Goal: Task Accomplishment & Management: Use online tool/utility

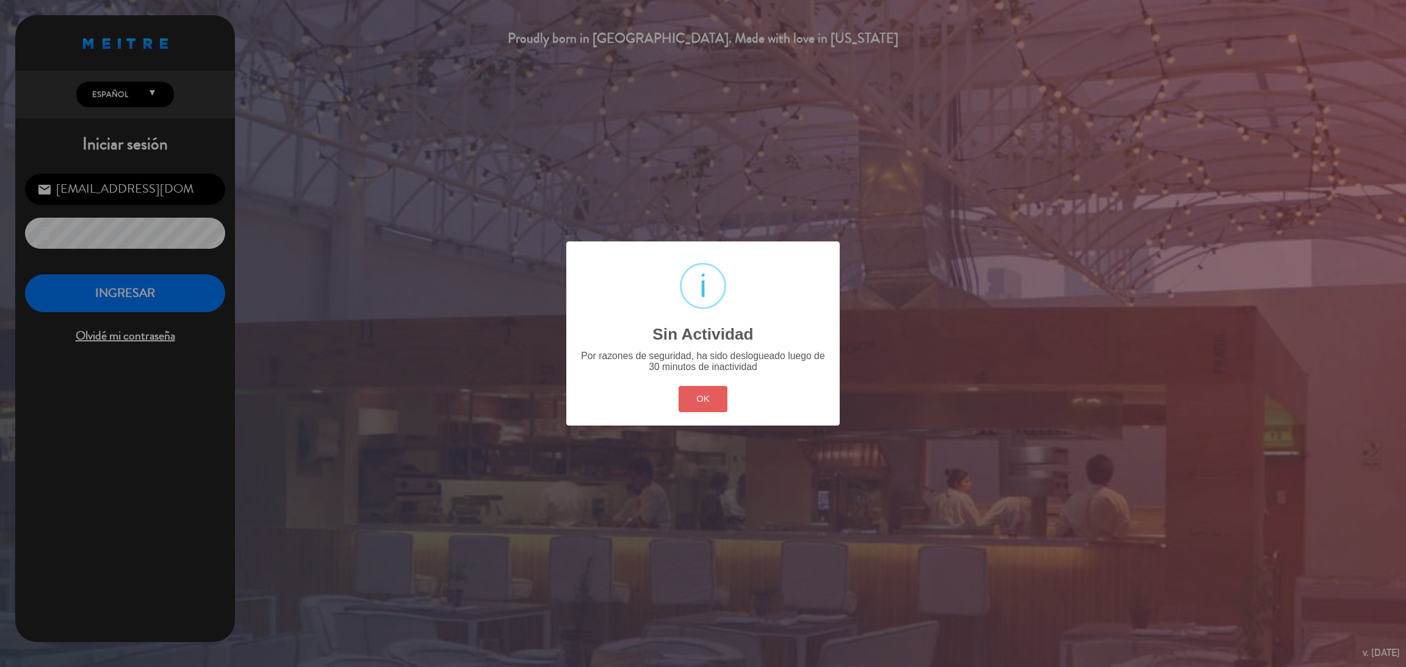
click at [680, 403] on button "OK" at bounding box center [702, 399] width 49 height 26
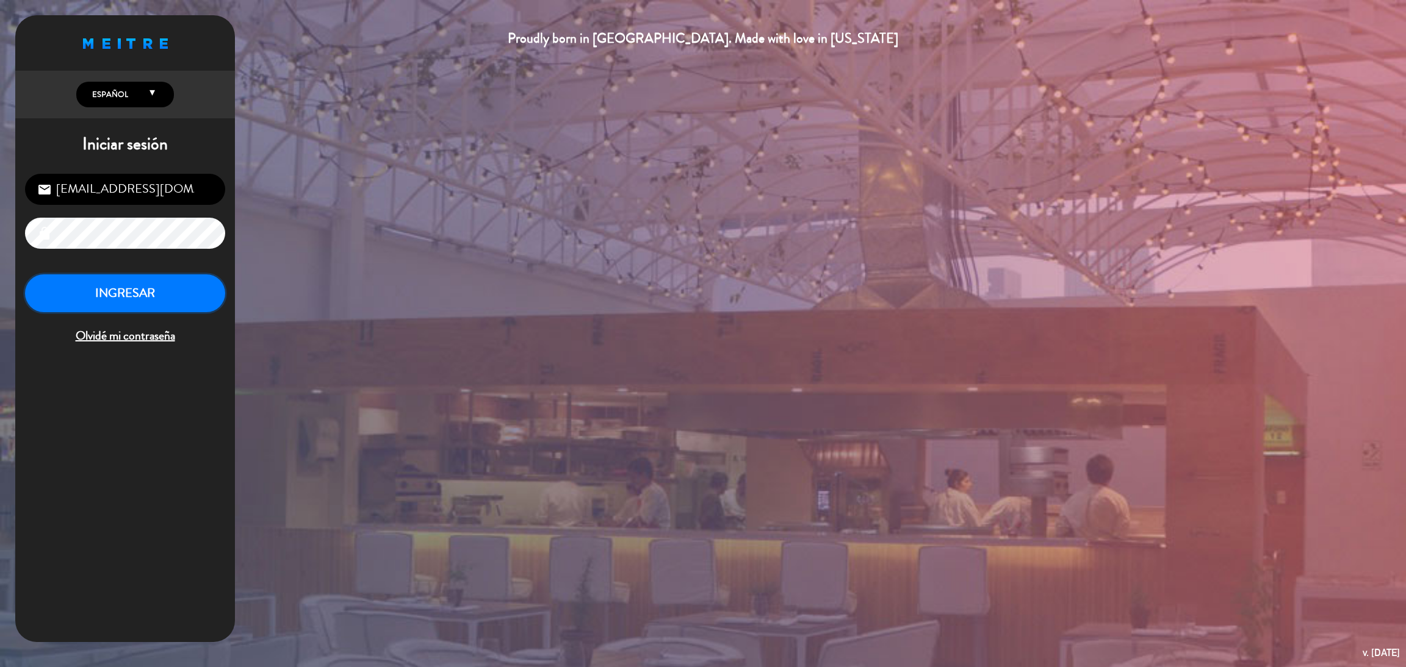
click at [151, 312] on button "INGRESAR" at bounding box center [125, 294] width 200 height 38
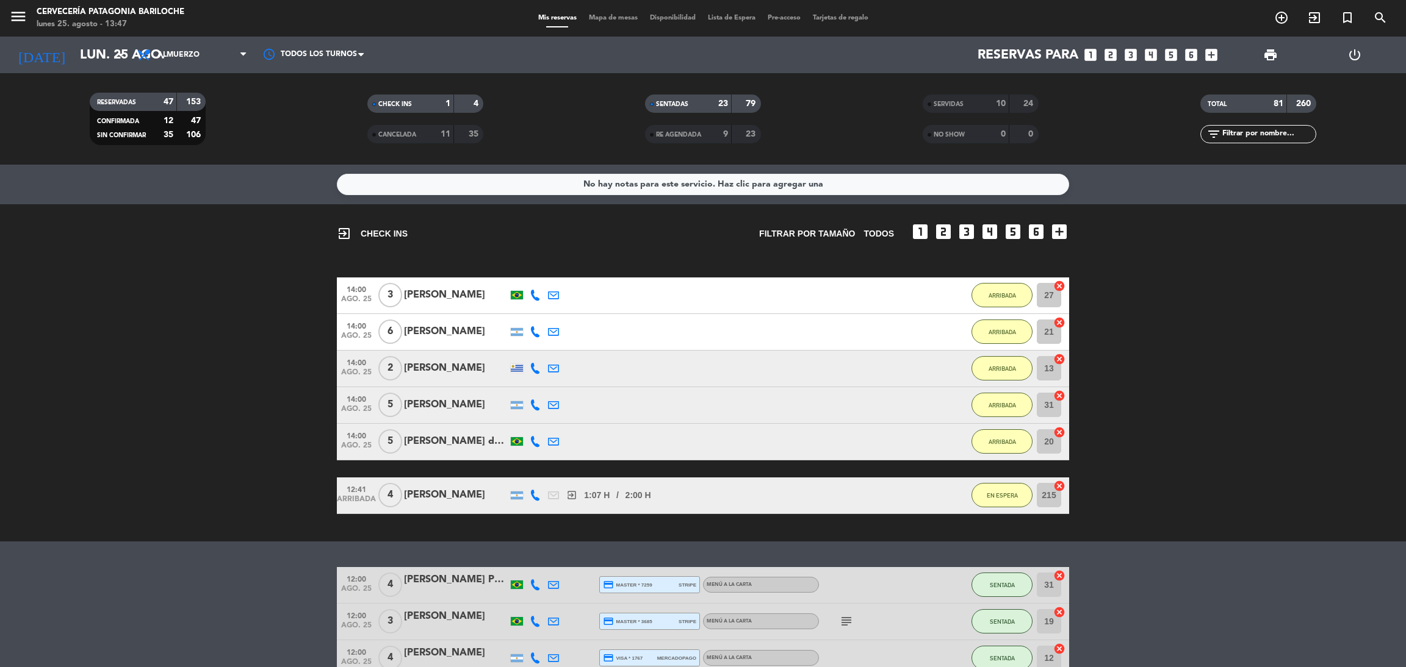
click at [614, 20] on span "Mapa de mesas" at bounding box center [613, 18] width 61 height 7
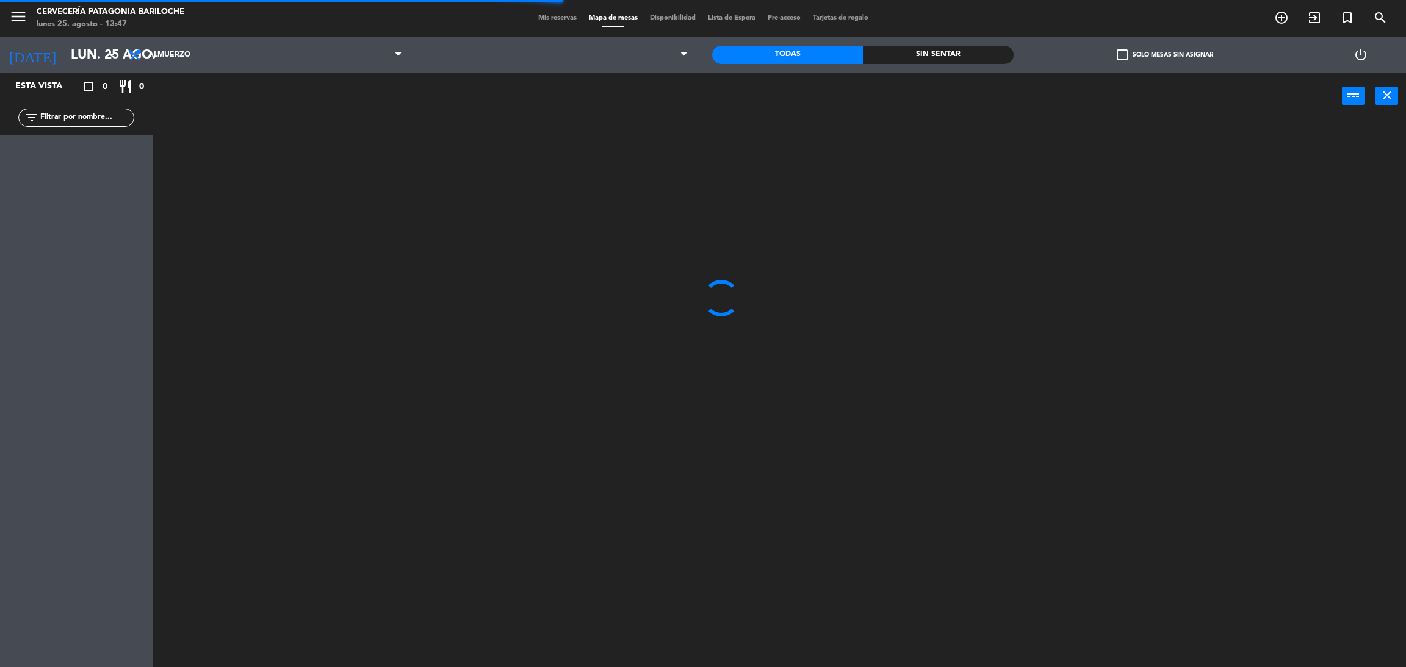
click at [108, 118] on input "text" at bounding box center [86, 117] width 95 height 13
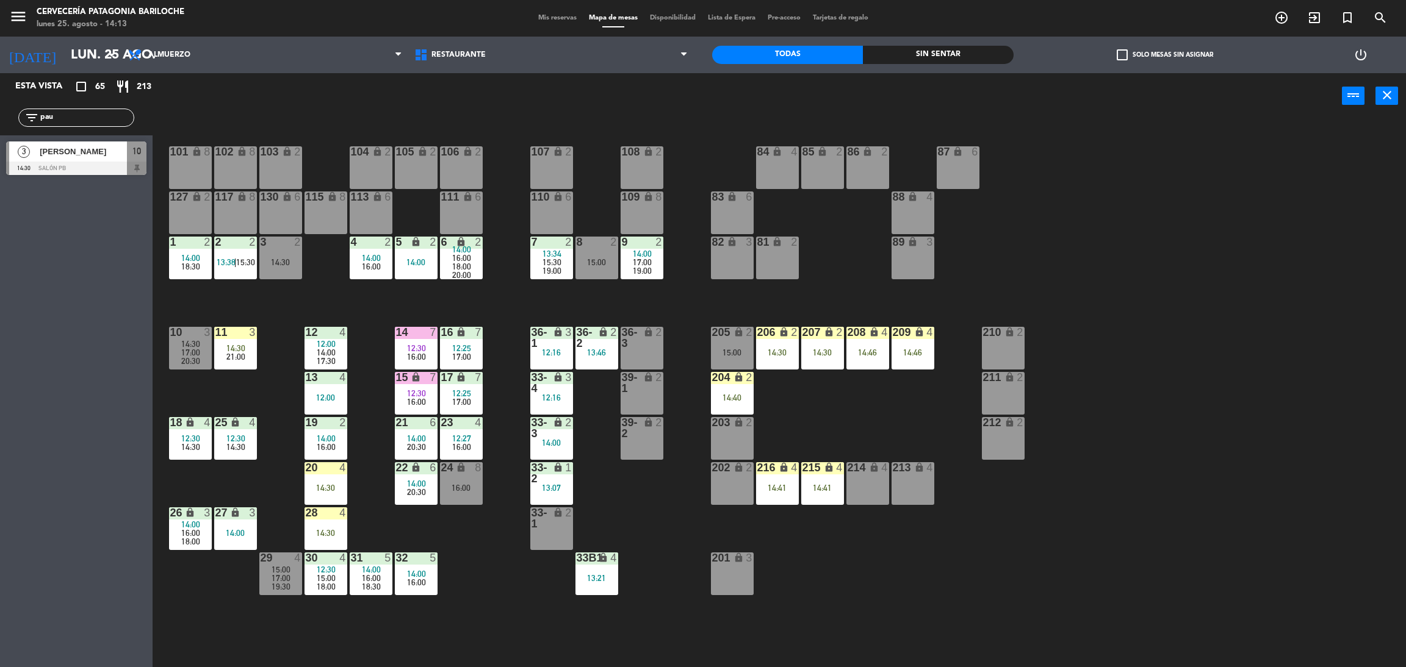
type input "pau"
click at [45, 332] on div "Esta vista crop_square 65 restaurant 213 filter_list pau 3 [PERSON_NAME] Real 1…" at bounding box center [76, 370] width 153 height 594
click at [52, 162] on div at bounding box center [76, 168] width 140 height 13
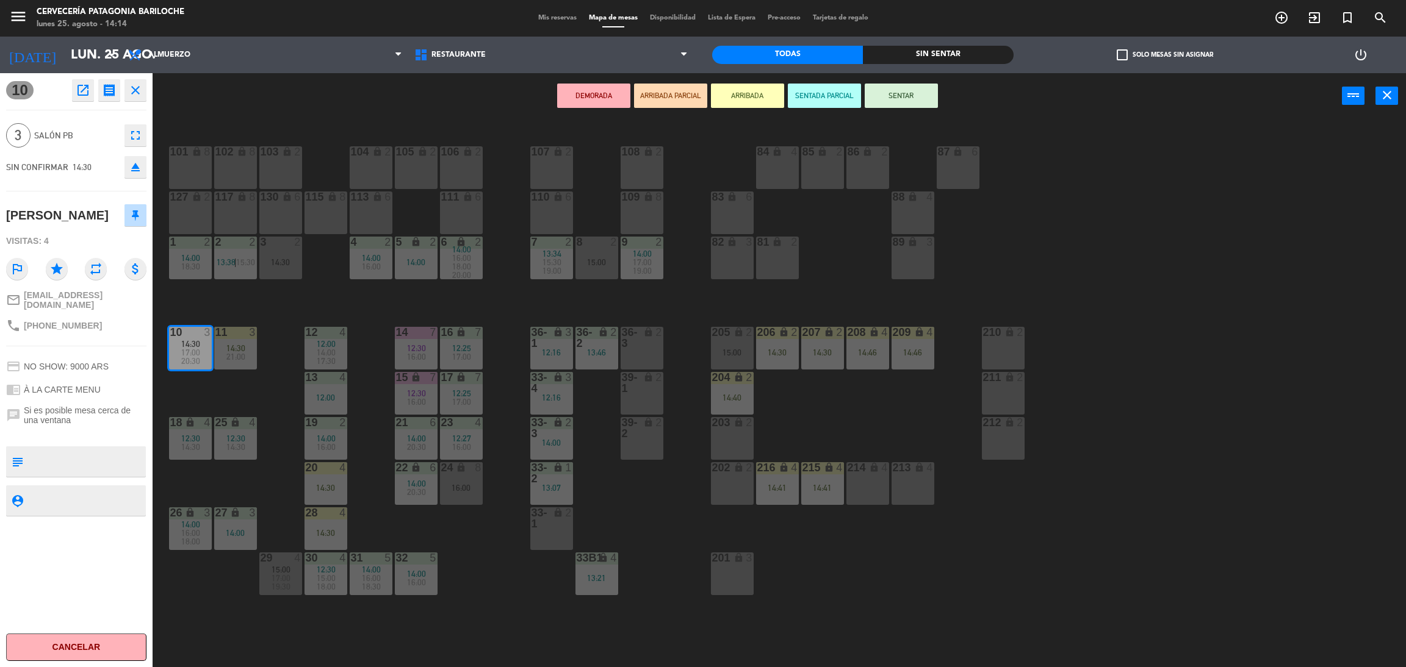
click at [746, 96] on button "ARRIBADA" at bounding box center [747, 96] width 73 height 24
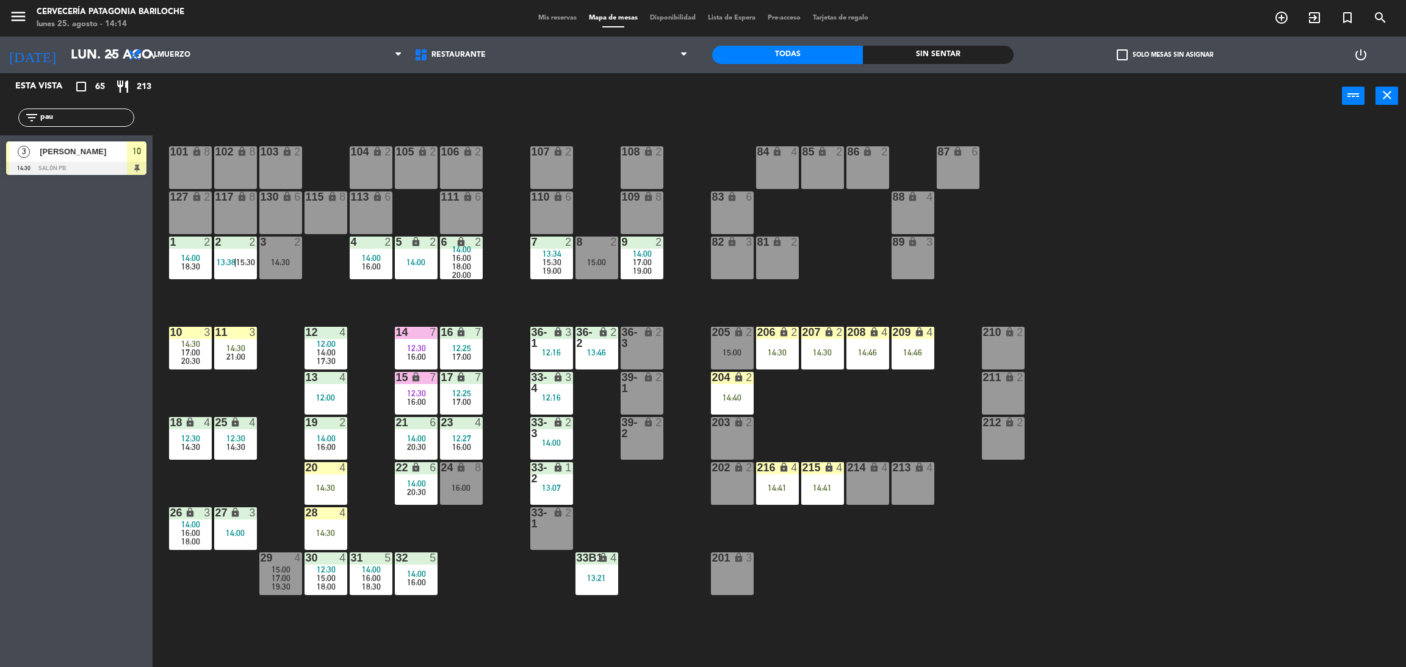
click at [91, 114] on input "pau" at bounding box center [86, 117] width 95 height 13
type input "p"
type input "brun"
click at [31, 320] on div "Esta vista crop_square 65 restaurant 213 filter_list [PERSON_NAME] 6 [PERSON_NA…" at bounding box center [76, 370] width 153 height 594
click at [97, 202] on span "[PERSON_NAME]" at bounding box center [83, 197] width 87 height 13
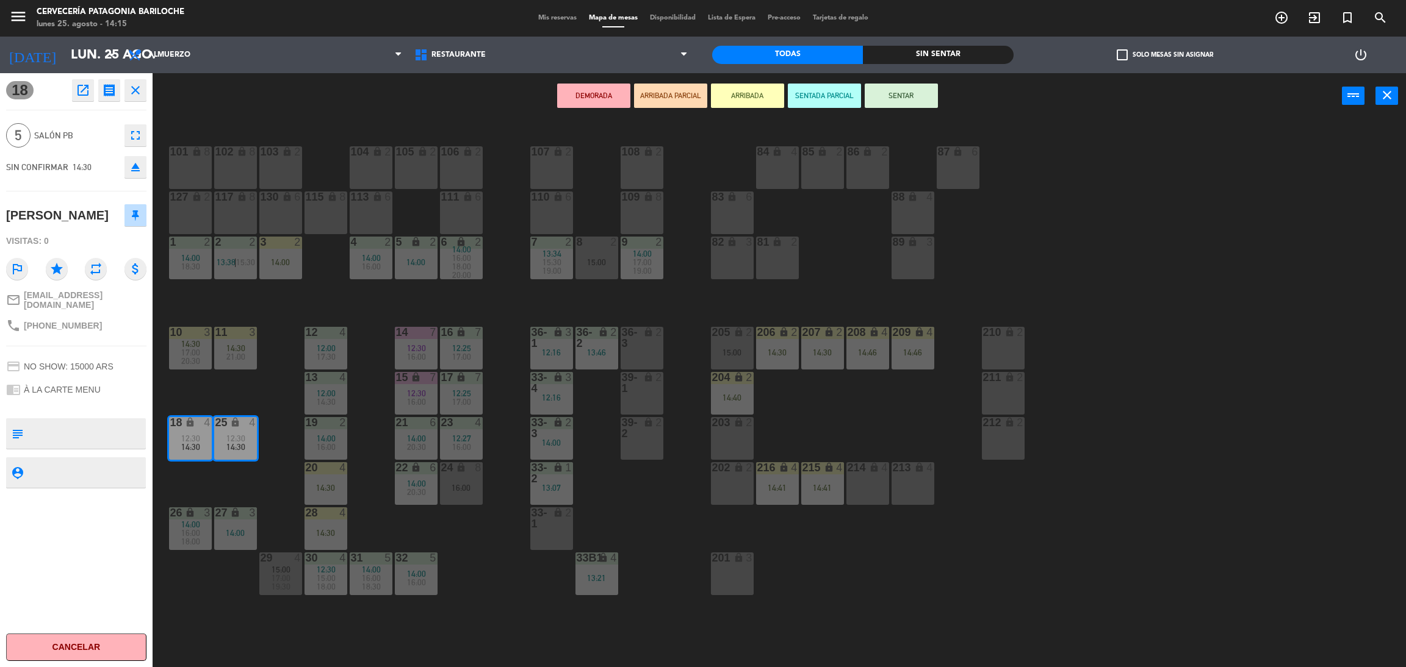
click at [747, 97] on button "ARRIBADA" at bounding box center [747, 96] width 73 height 24
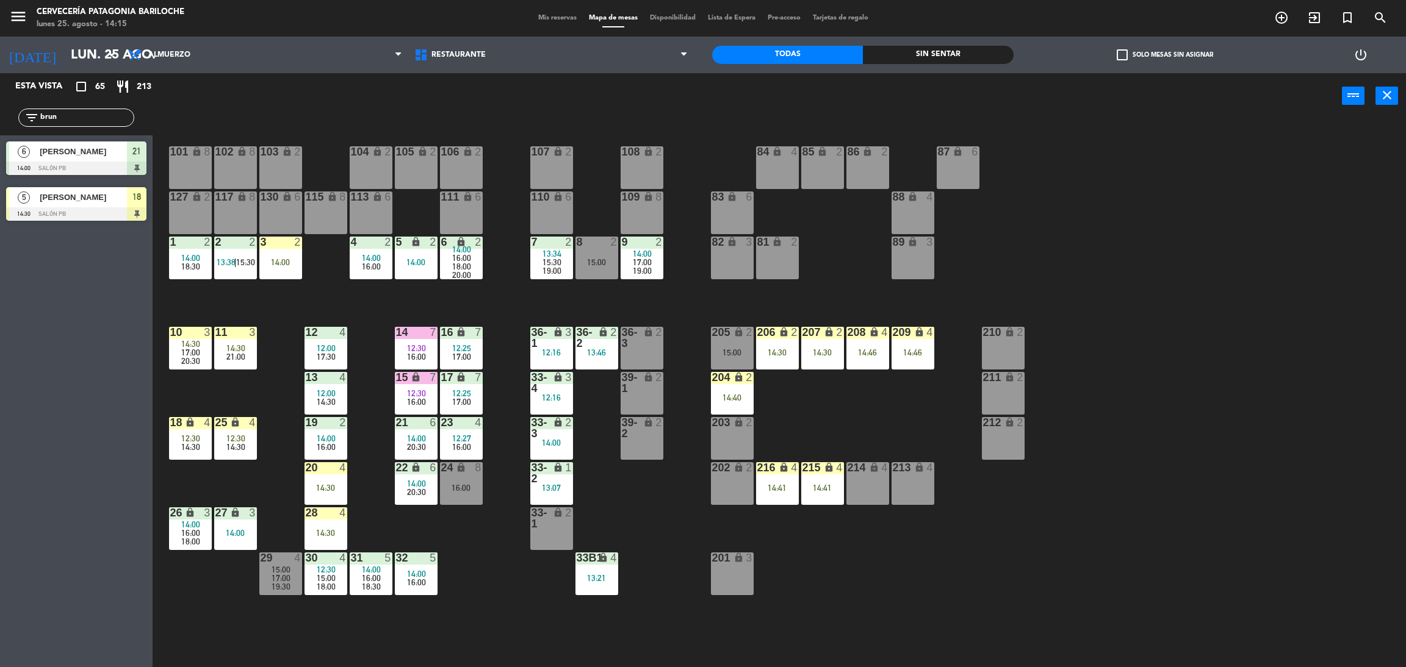
click at [63, 124] on div "filter_list [PERSON_NAME]" at bounding box center [76, 118] width 116 height 18
click at [63, 119] on input "brun" at bounding box center [86, 117] width 95 height 13
type input "b"
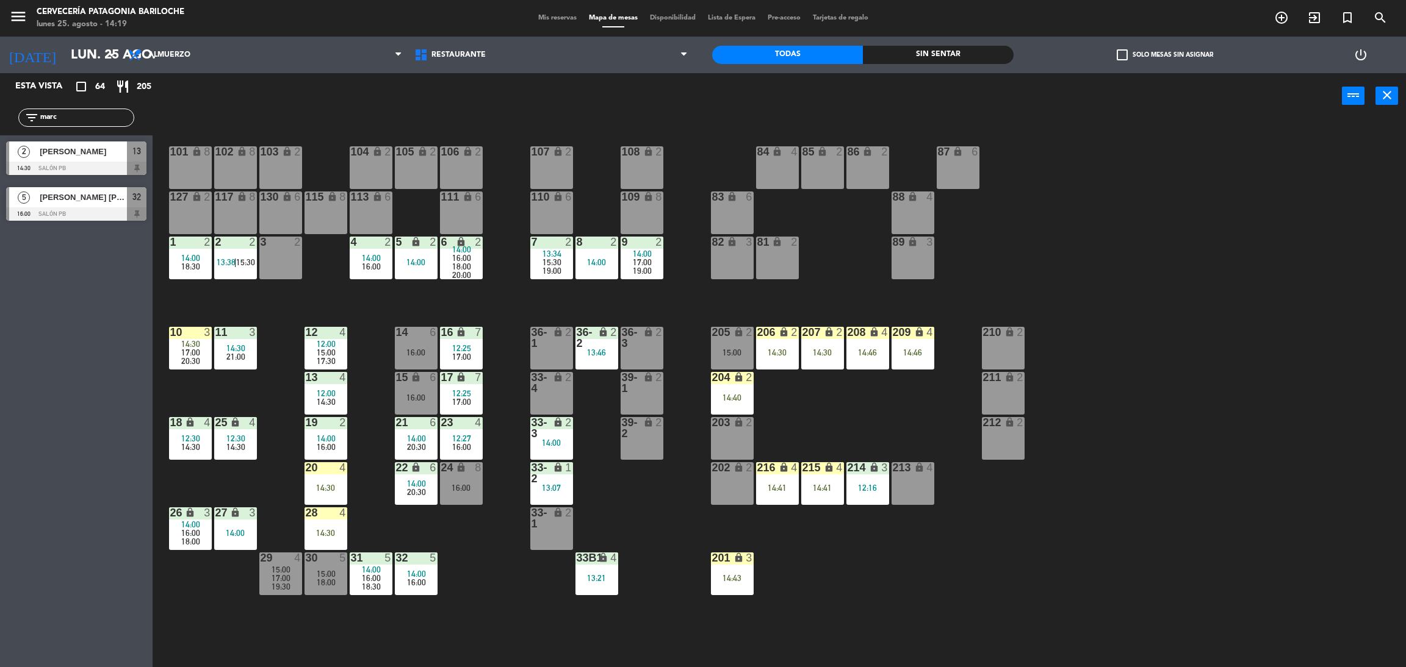
type input "marc"
click at [53, 492] on div "Esta vista crop_square 64 restaurant 205 filter_list [PERSON_NAME] 2 [PERSON_NA…" at bounding box center [76, 370] width 153 height 594
click at [59, 152] on span "[PERSON_NAME]" at bounding box center [83, 151] width 87 height 13
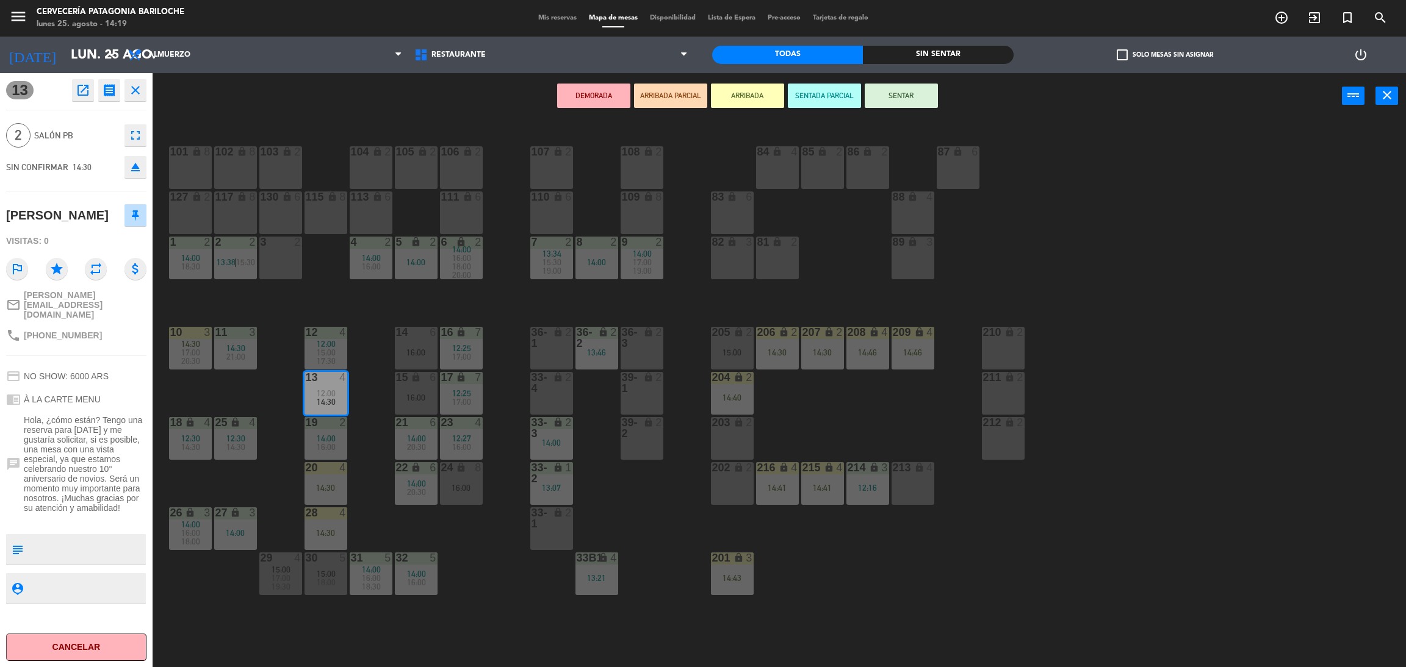
click at [764, 102] on button "ARRIBADA" at bounding box center [747, 96] width 73 height 24
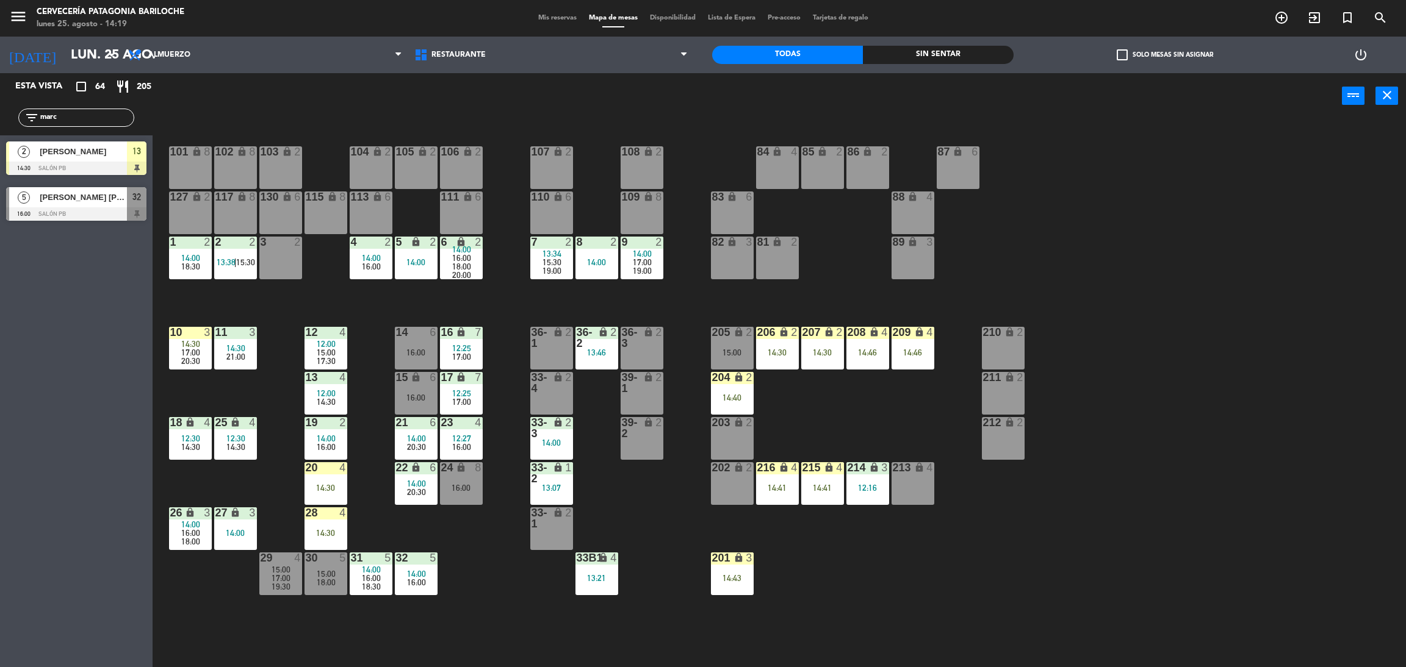
click at [96, 115] on input "marc" at bounding box center [86, 117] width 95 height 13
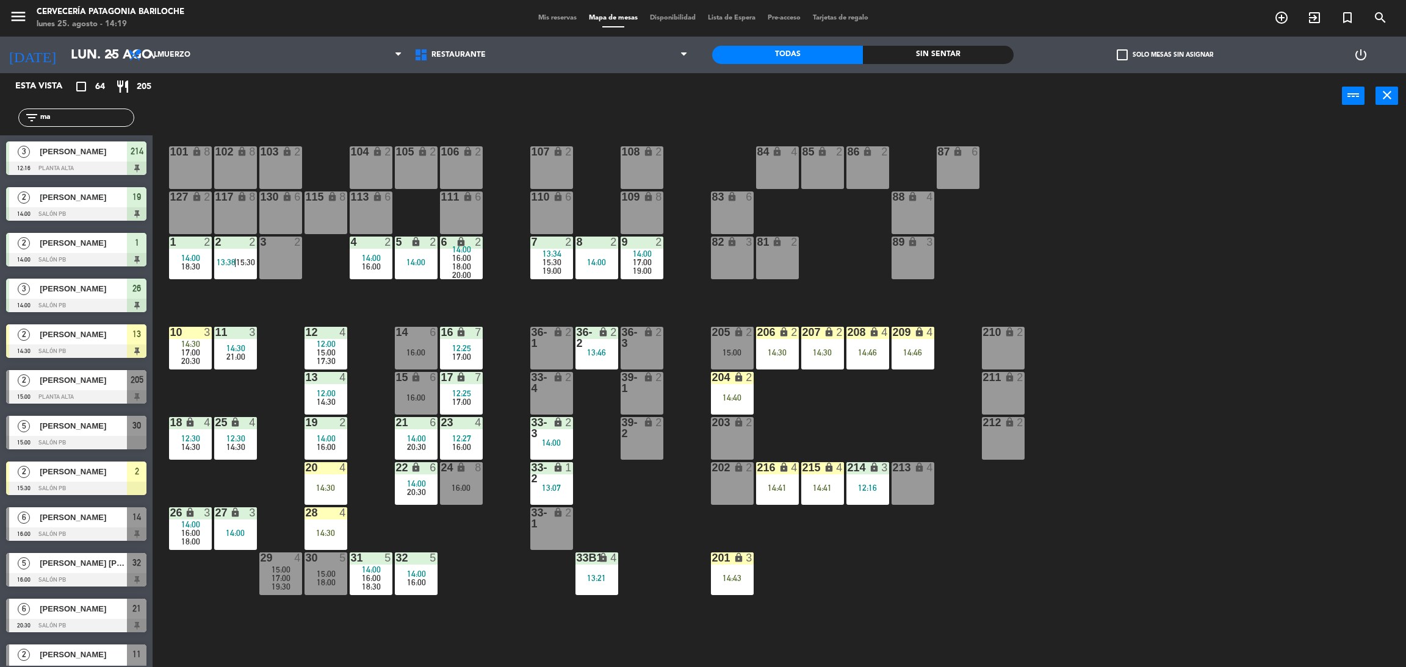
type input "m"
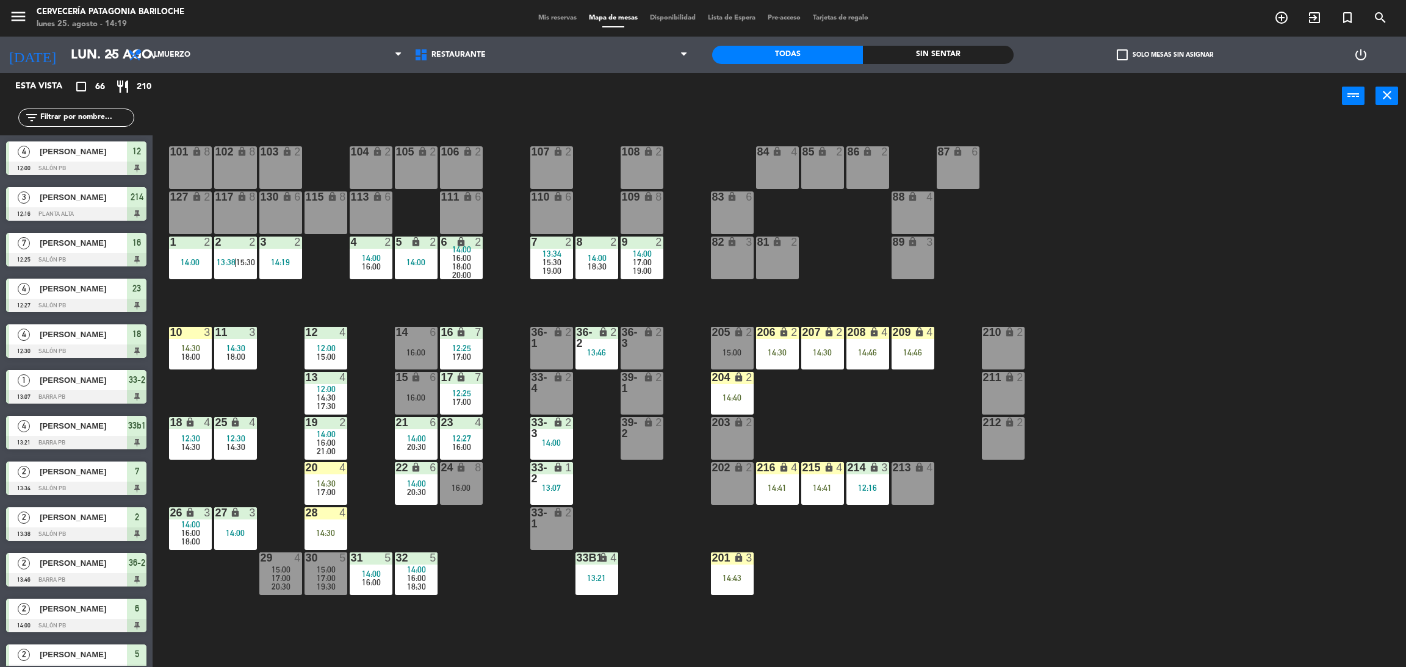
click at [605, 217] on div "101 lock 8 102 lock 8 104 lock 2 105 lock 2 106 lock 2 103 lock 2 107 lock 2 10…" at bounding box center [786, 398] width 1239 height 548
click at [405, 89] on div "power_input close" at bounding box center [747, 96] width 1189 height 46
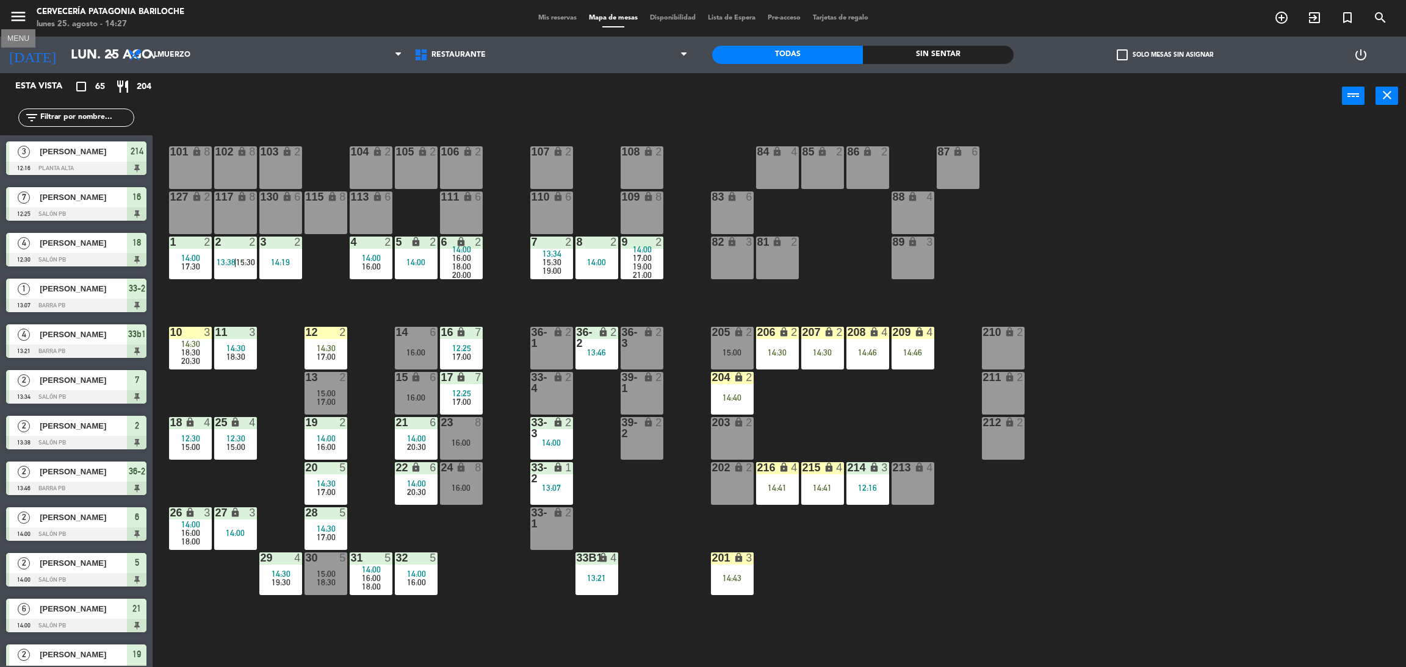
click at [24, 23] on icon "menu" at bounding box center [18, 16] width 18 height 18
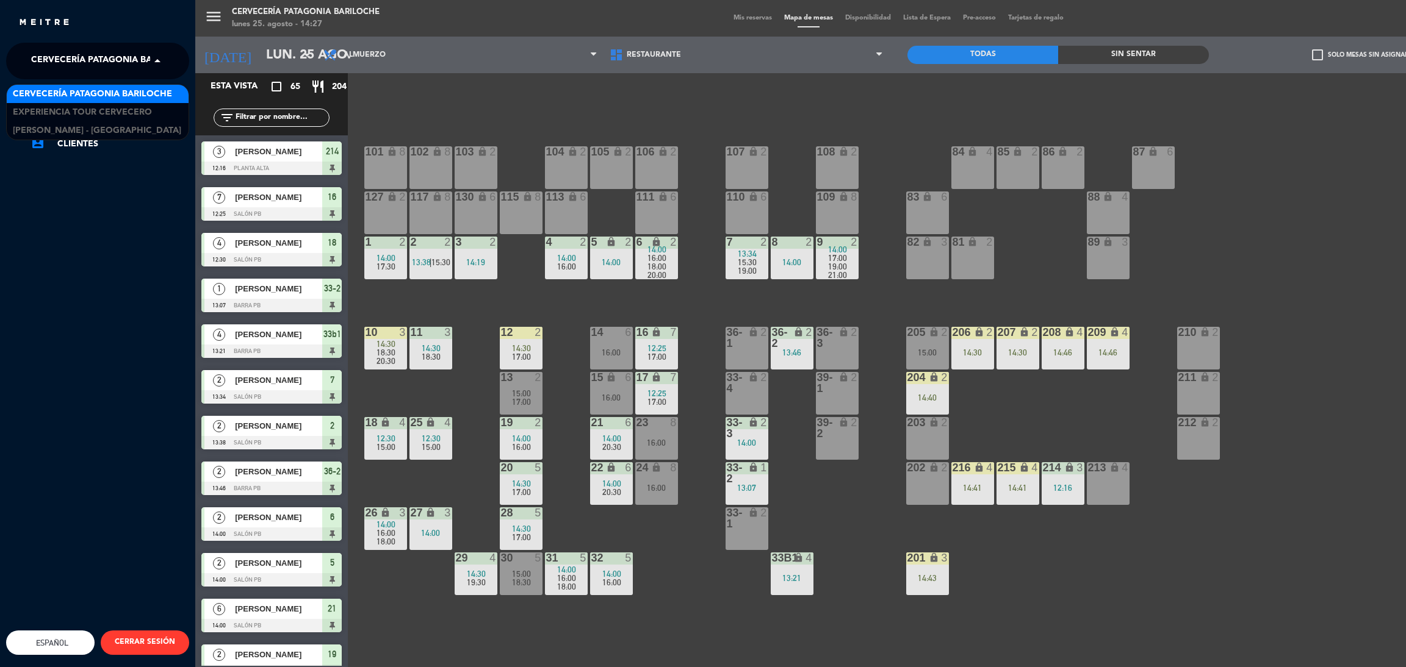
click at [49, 52] on span "Cervecería Patagonia Bariloche" at bounding box center [110, 61] width 159 height 26
click at [86, 107] on span "Experiencia Tour Cervecero" at bounding box center [82, 113] width 139 height 14
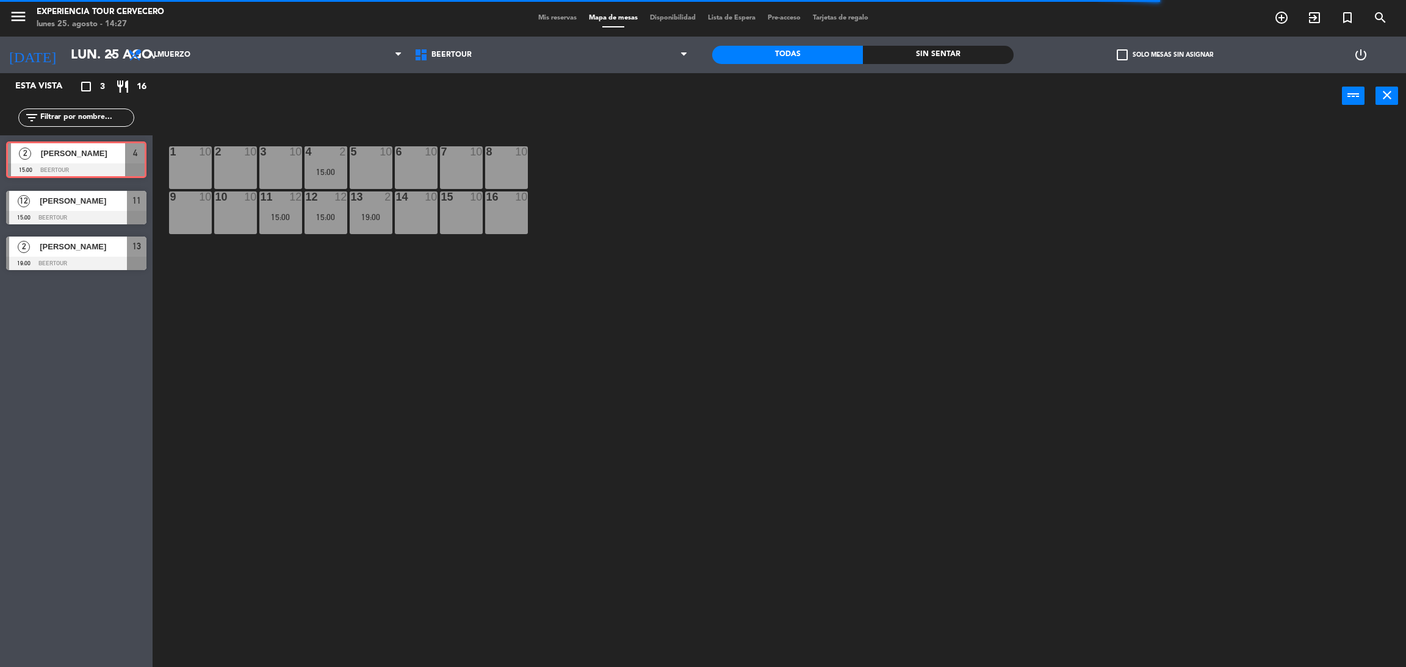
click at [110, 172] on div "2 [PERSON_NAME] 15:00 Beertour 4 2 [PERSON_NAME] 15:00 Beertour 4" at bounding box center [76, 159] width 153 height 49
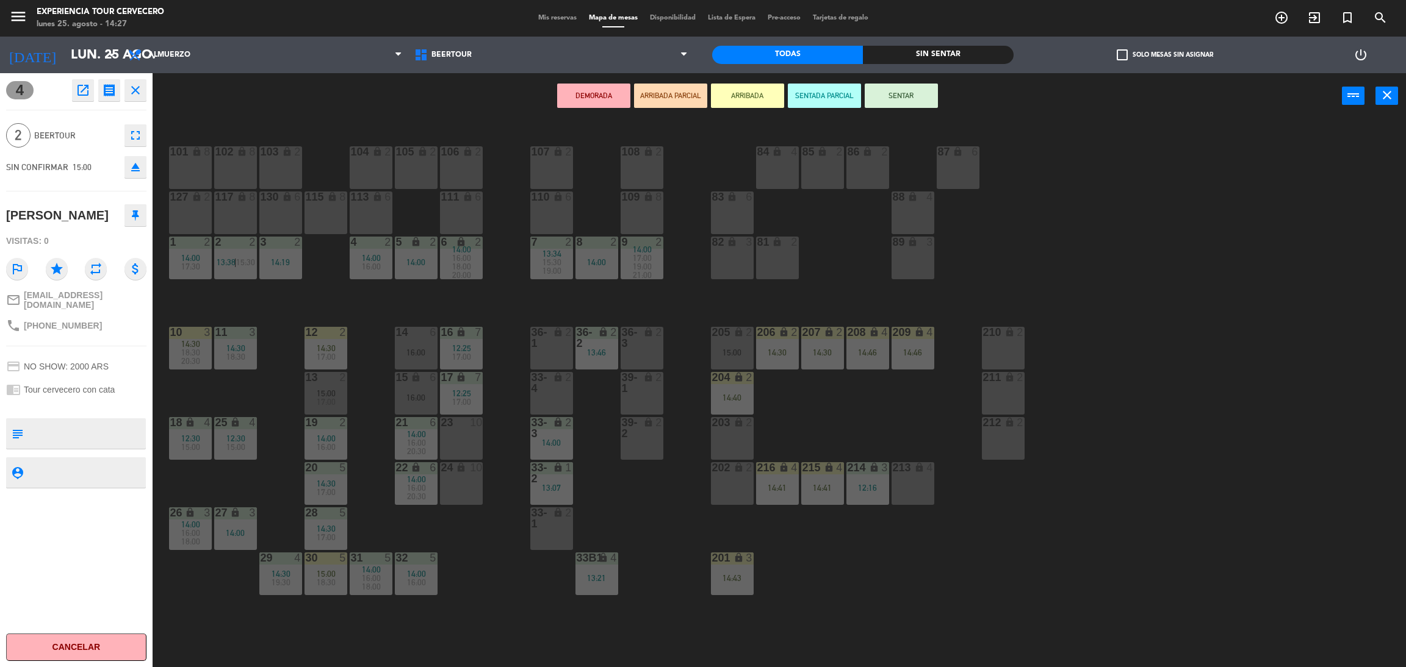
click at [730, 104] on button "ARRIBADA" at bounding box center [747, 96] width 73 height 24
click at [767, 104] on button "ARRIBADA" at bounding box center [747, 96] width 73 height 24
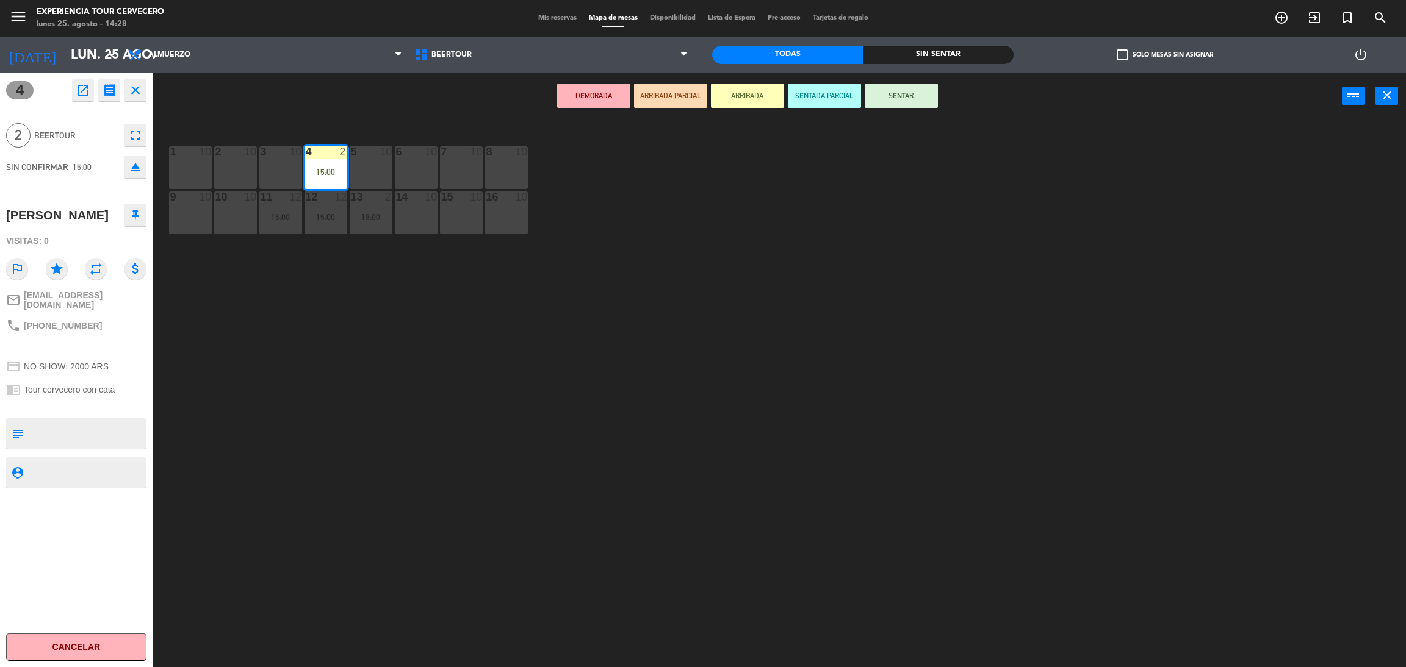
click at [132, 99] on button "close" at bounding box center [135, 90] width 22 height 22
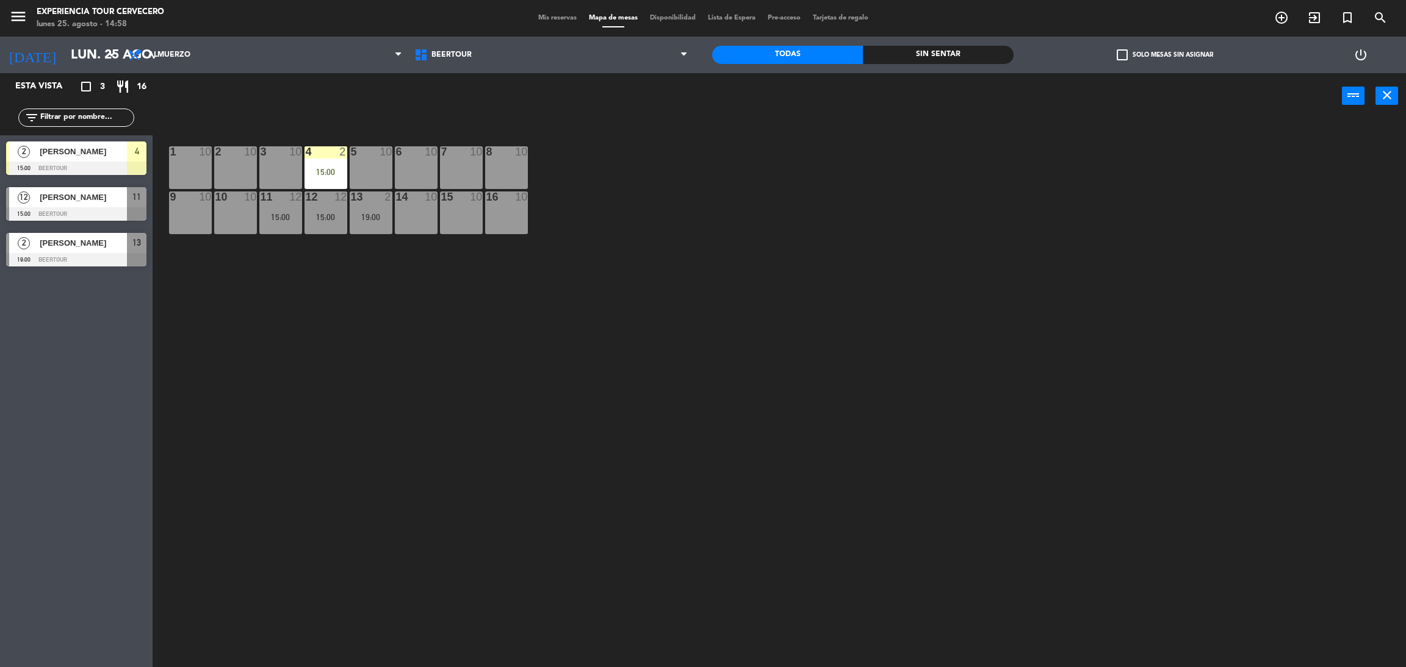
click at [72, 214] on div at bounding box center [76, 213] width 140 height 13
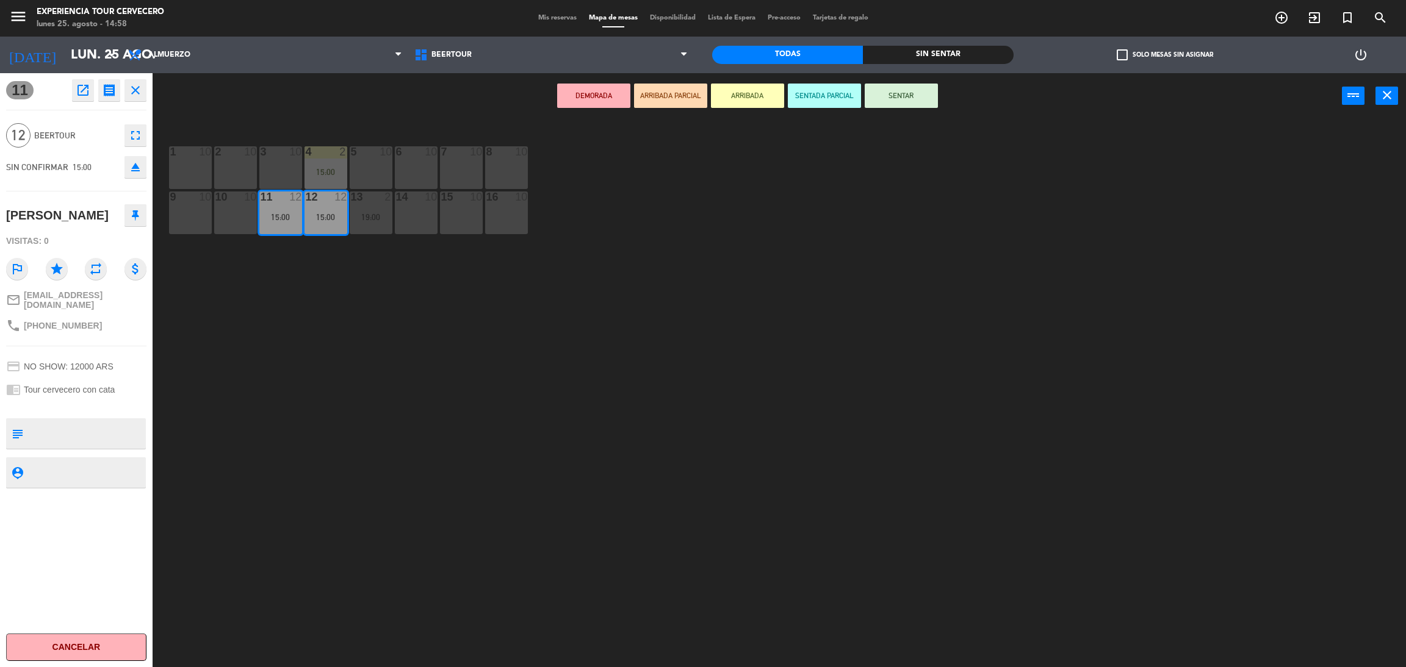
click at [766, 95] on button "ARRIBADA" at bounding box center [747, 96] width 73 height 24
